Goal: Information Seeking & Learning: Learn about a topic

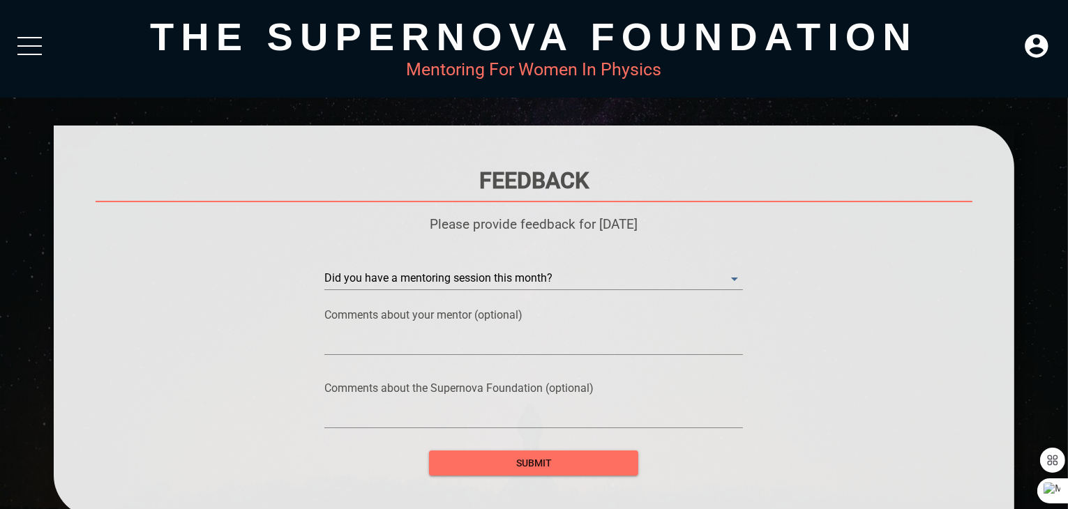
click at [31, 52] on div at bounding box center [29, 49] width 24 height 25
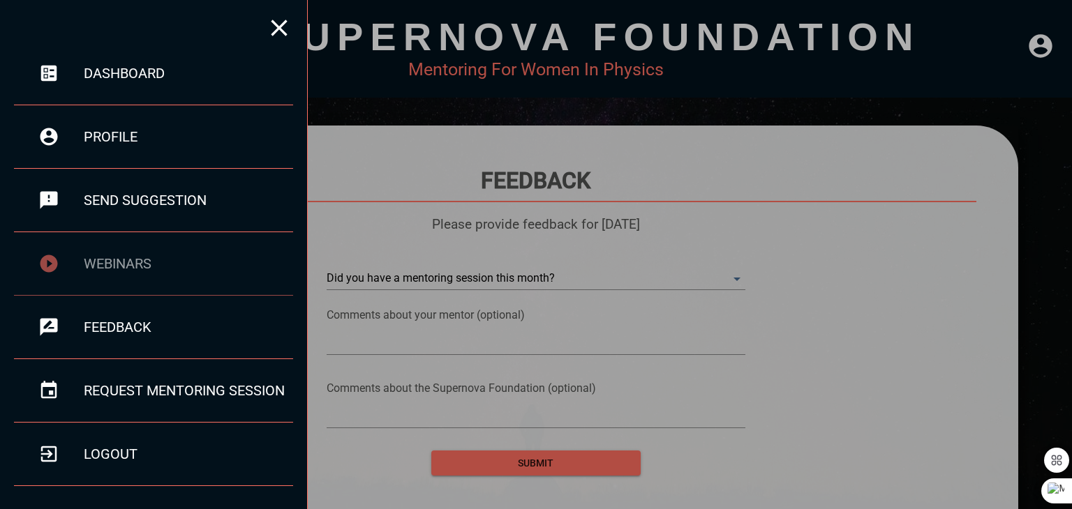
click at [114, 267] on div "webinars" at bounding box center [188, 263] width 209 height 17
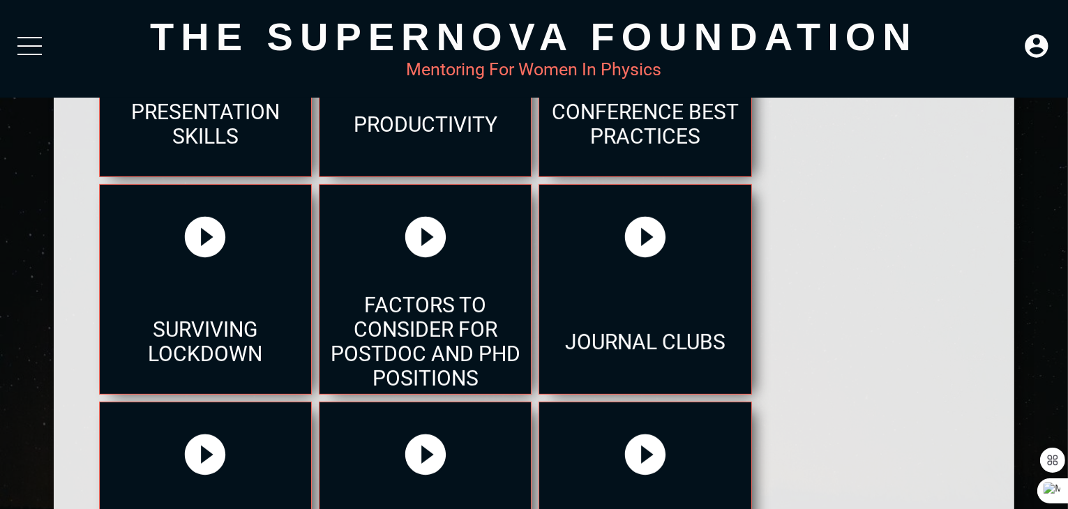
scroll to position [675, 0]
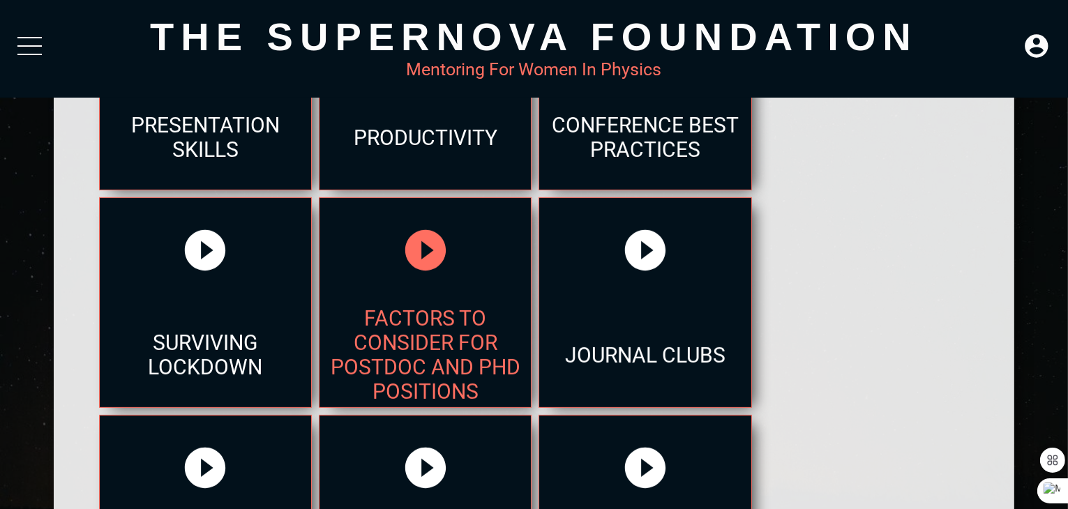
click at [423, 251] on icon at bounding box center [425, 250] width 49 height 49
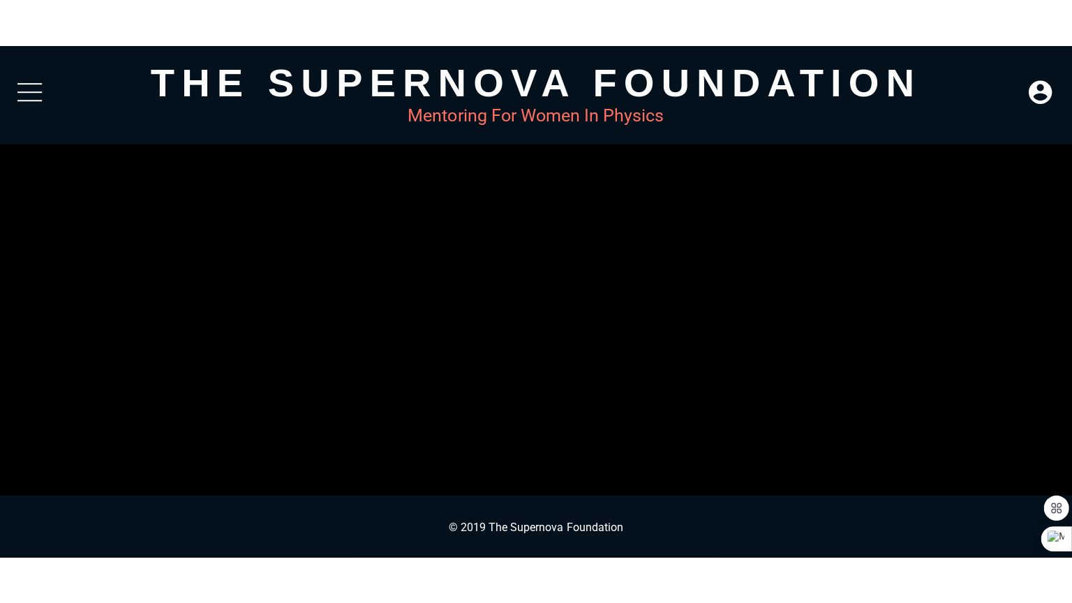
scroll to position [0, 0]
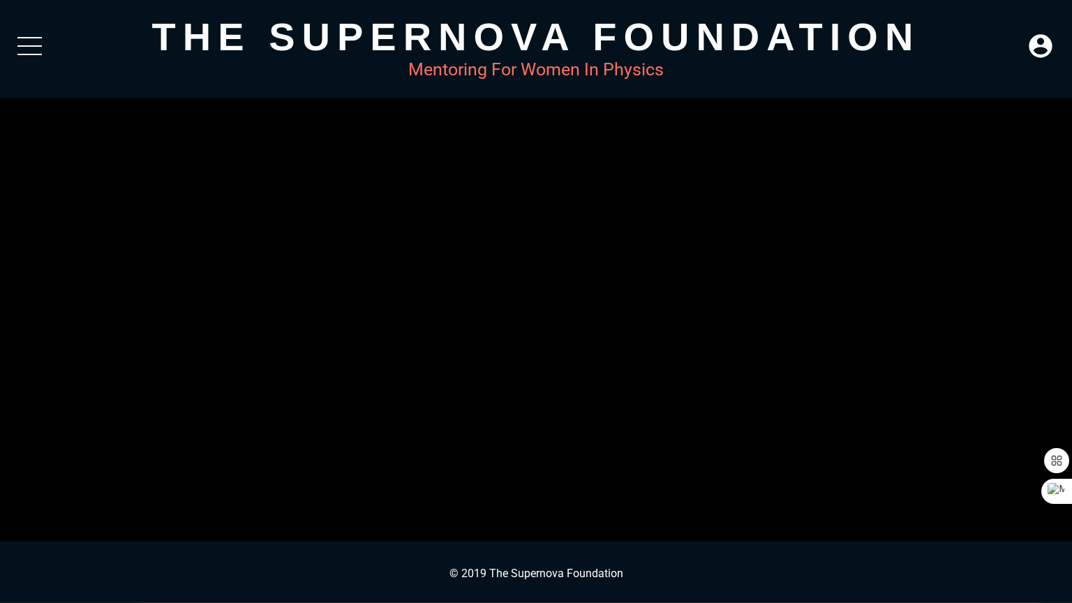
click at [329, 509] on div "Loaded: 0% Progress: 21.22%" at bounding box center [588, 592] width 899 height 3
click at [558, 509] on div "Loaded: 0% Progress: 46.55%" at bounding box center [588, 592] width 899 height 3
click at [802, 509] on div "Loaded: 0% Progress: 73.74%" at bounding box center [588, 592] width 899 height 3
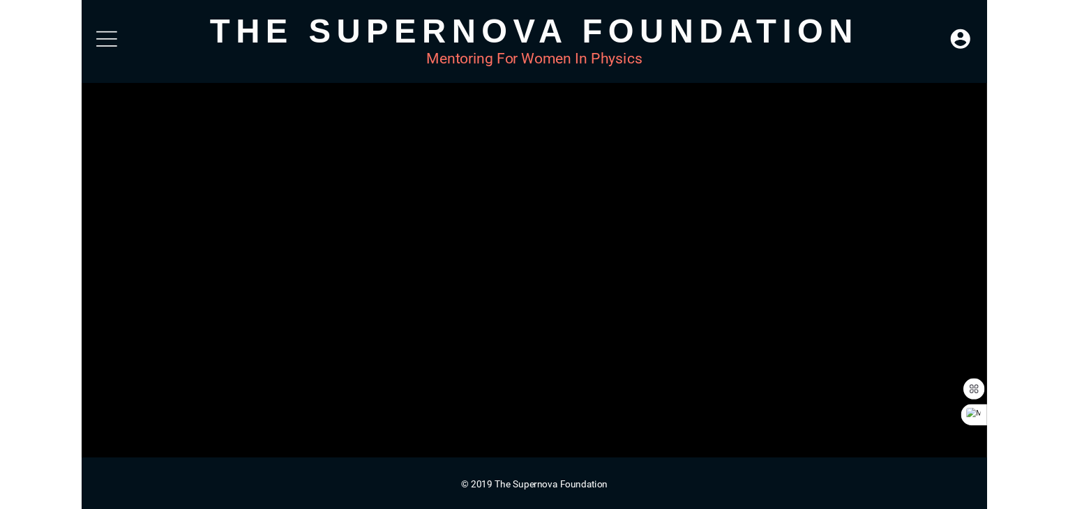
scroll to position [179, 0]
